Goal: Transaction & Acquisition: Obtain resource

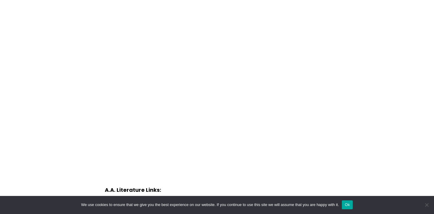
scroll to position [1908, 0]
